Goal: Check status: Check status

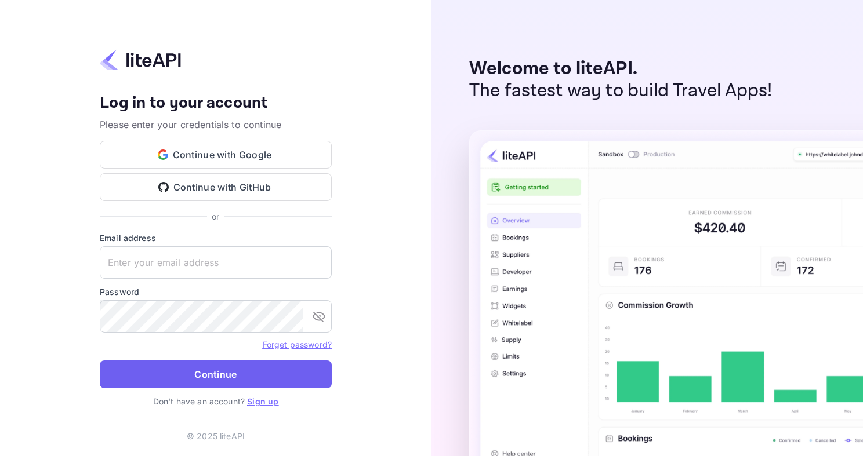
type input "adminpassword_support@yandex-team.ru"
click at [168, 373] on button "Continue" at bounding box center [216, 375] width 232 height 28
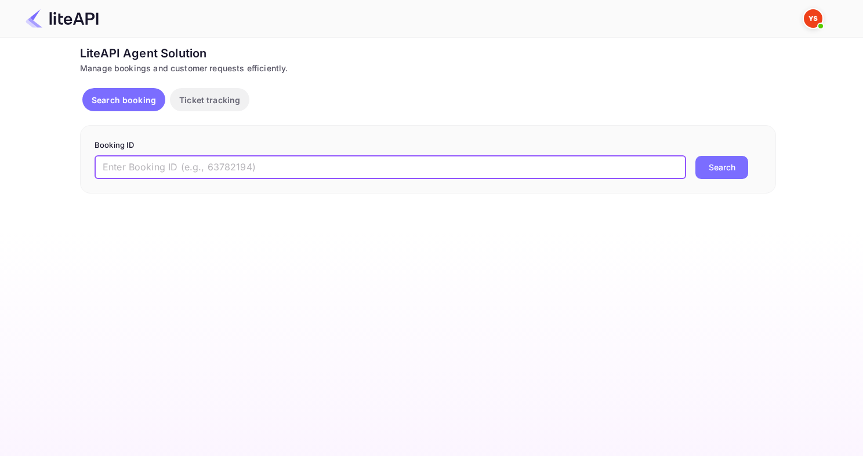
click at [155, 176] on input "text" at bounding box center [389, 167] width 591 height 23
type input "v"
click at [695, 156] on button "Search" at bounding box center [721, 167] width 53 height 23
paste input "8967497"
type input "8967497"
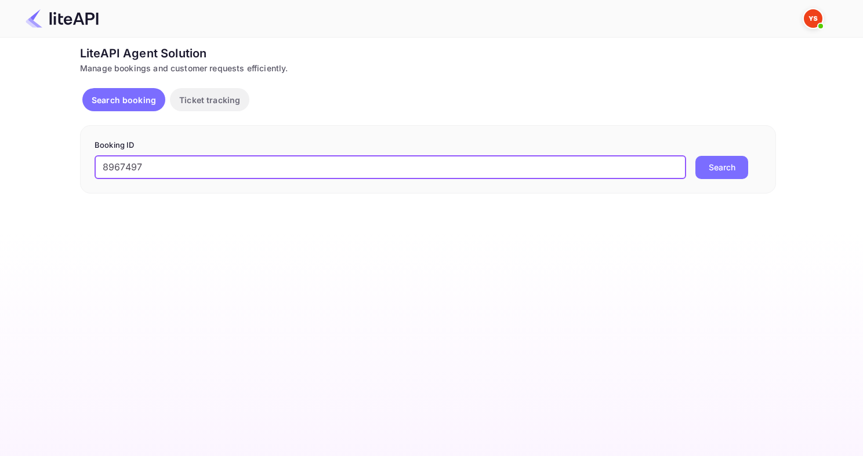
click at [695, 156] on button "Search" at bounding box center [721, 167] width 53 height 23
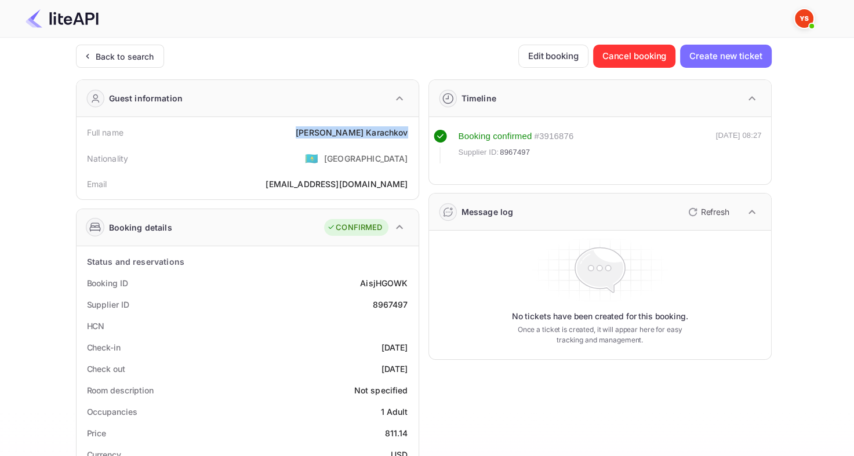
click at [409, 134] on div "Full name [PERSON_NAME]" at bounding box center [247, 132] width 333 height 21
copy div "[PERSON_NAME]"
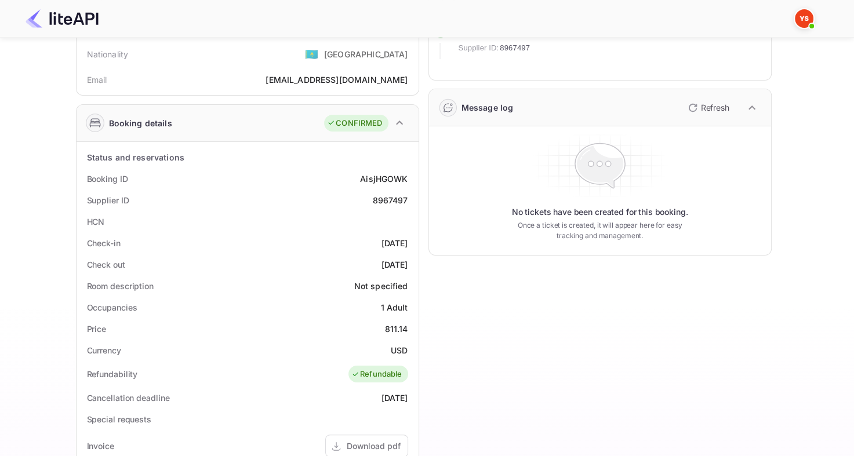
scroll to position [174, 0]
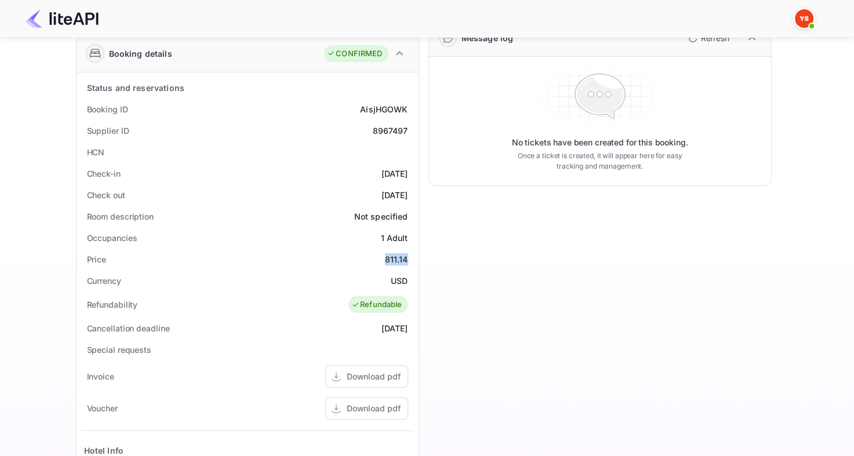
drag, startPoint x: 385, startPoint y: 255, endPoint x: 408, endPoint y: 253, distance: 22.7
click at [408, 253] on div "811.14" at bounding box center [396, 259] width 23 height 12
copy div "811.14"
